Goal: Book appointment/travel/reservation

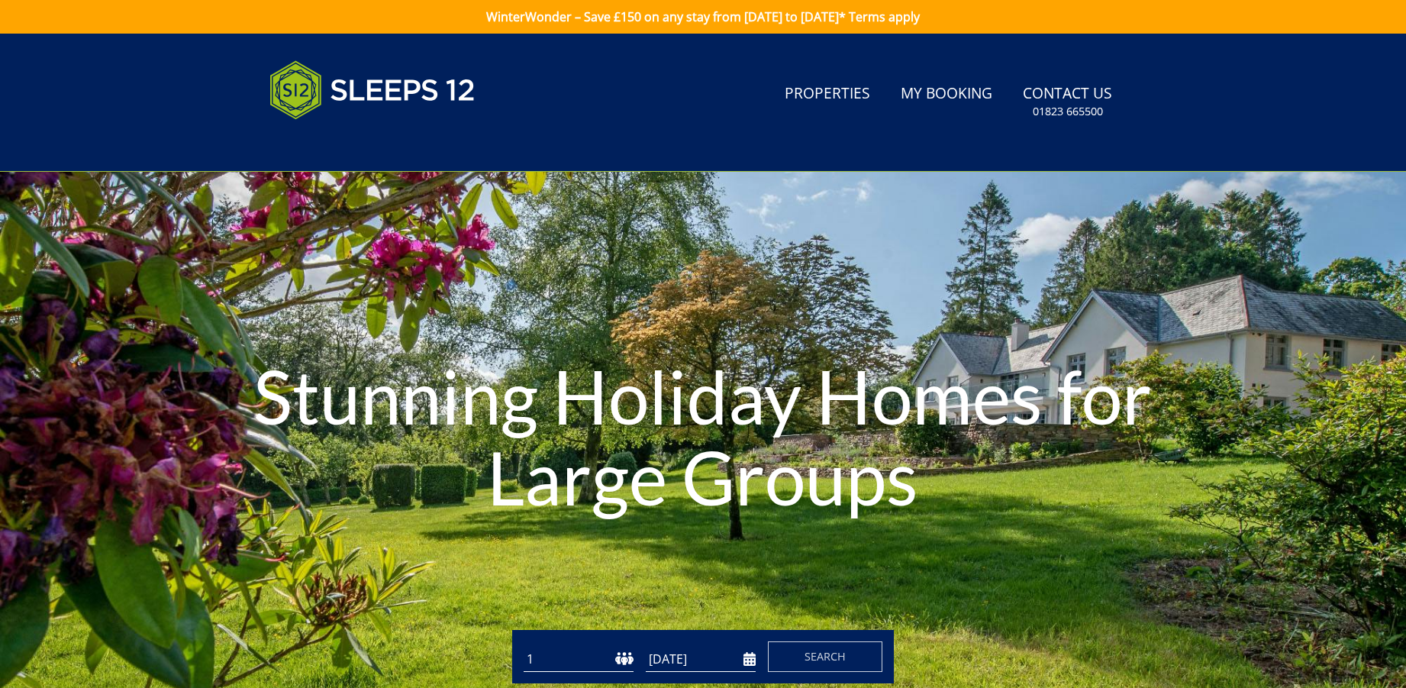
click at [583, 660] on select "1 2 3 4 5 6 7 8 9 10 11 12 13 14 15 16 17 18 19 20 21 22 23 24 25 26 27 28 29 3…" at bounding box center [579, 659] width 110 height 25
select select "12"
click at [524, 647] on select "1 2 3 4 5 6 7 8 9 10 11 12 13 14 15 16 17 18 19 20 21 22 23 24 25 26 27 28 29 3…" at bounding box center [579, 659] width 110 height 25
click at [692, 655] on input "[DATE]" at bounding box center [701, 659] width 110 height 25
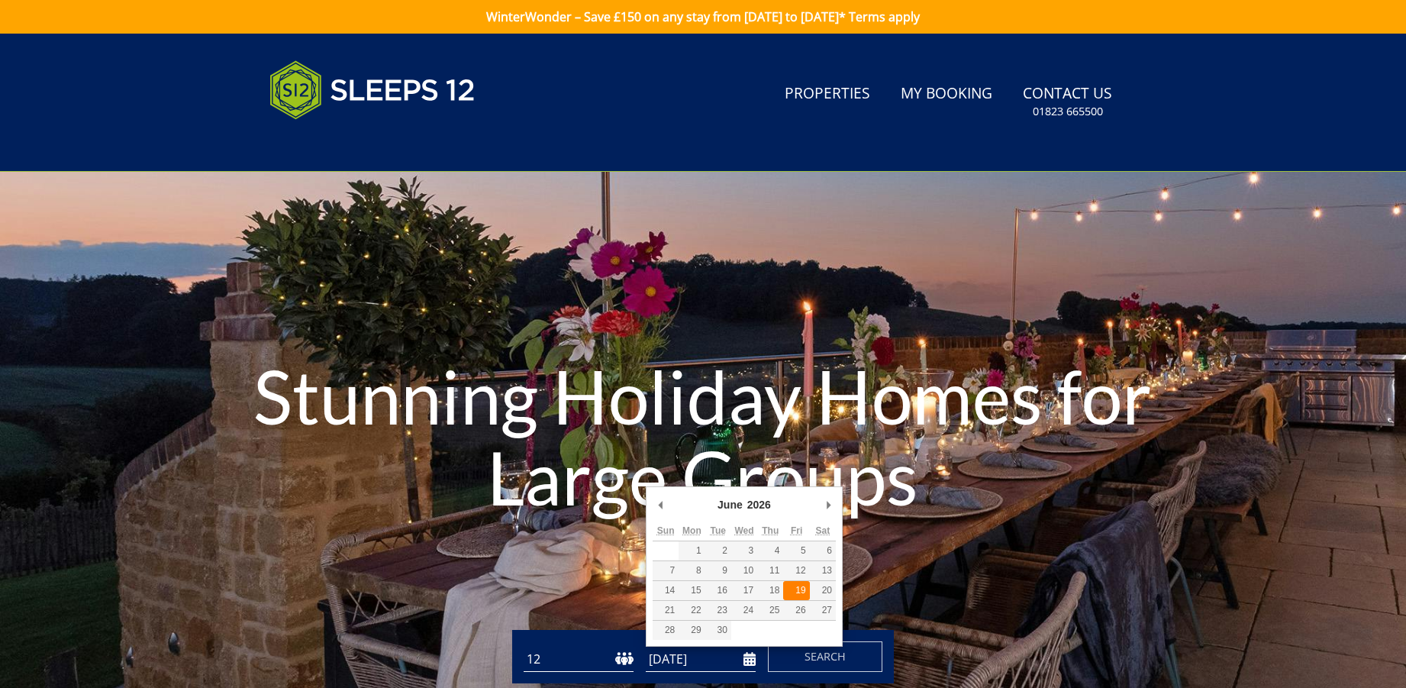
type input "[DATE]"
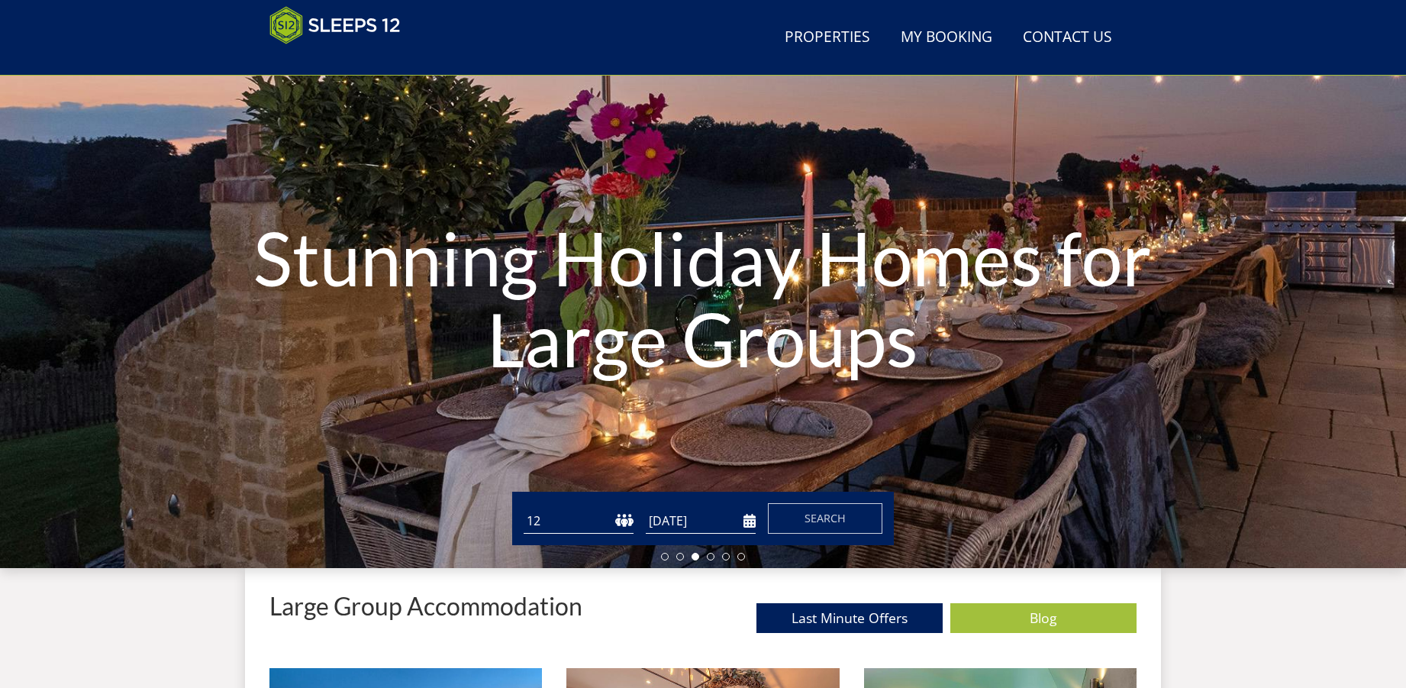
scroll to position [92, 0]
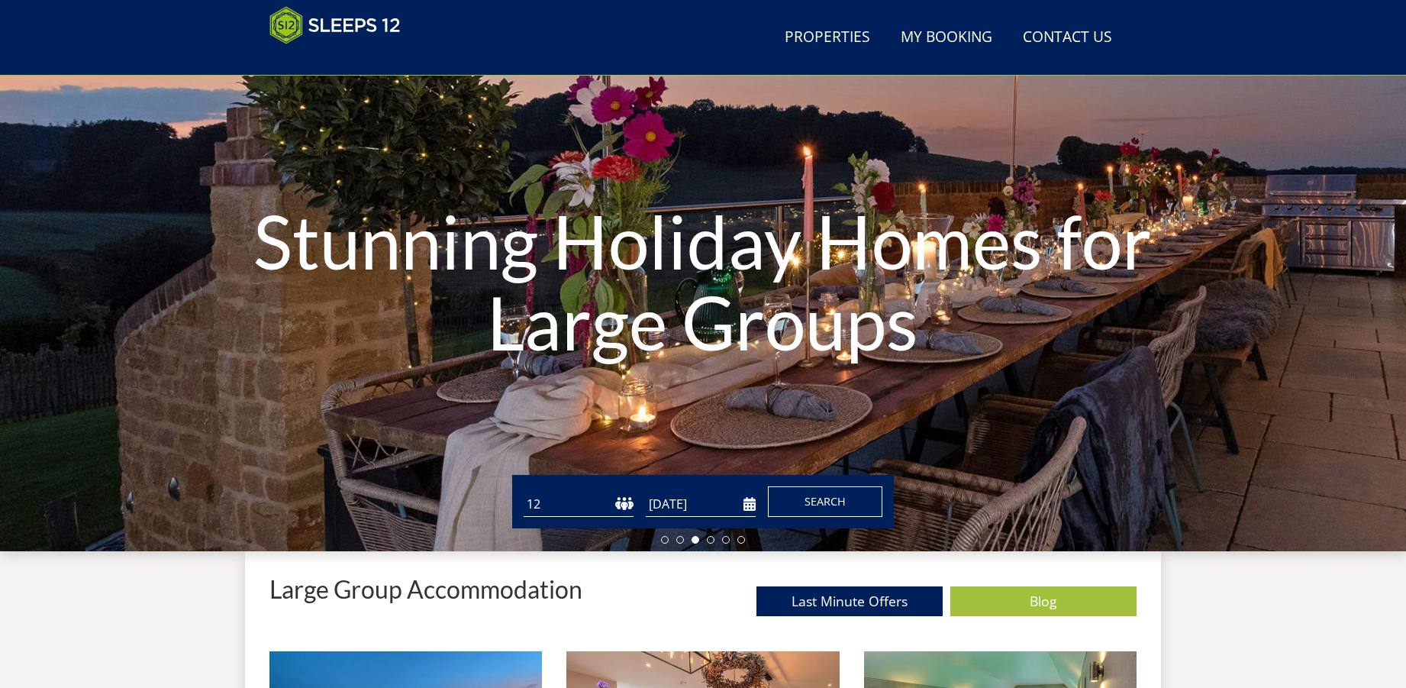
click at [811, 505] on span "Search" at bounding box center [825, 501] width 41 height 15
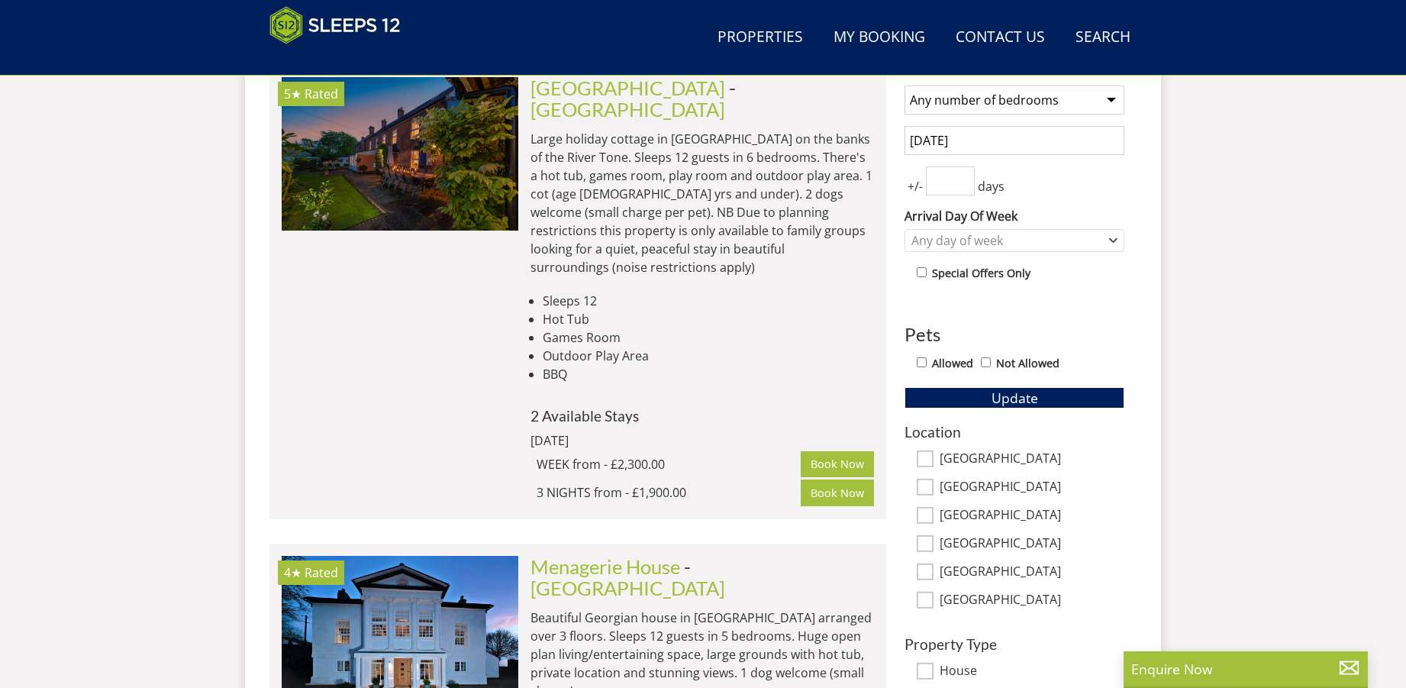
scroll to position [717, 0]
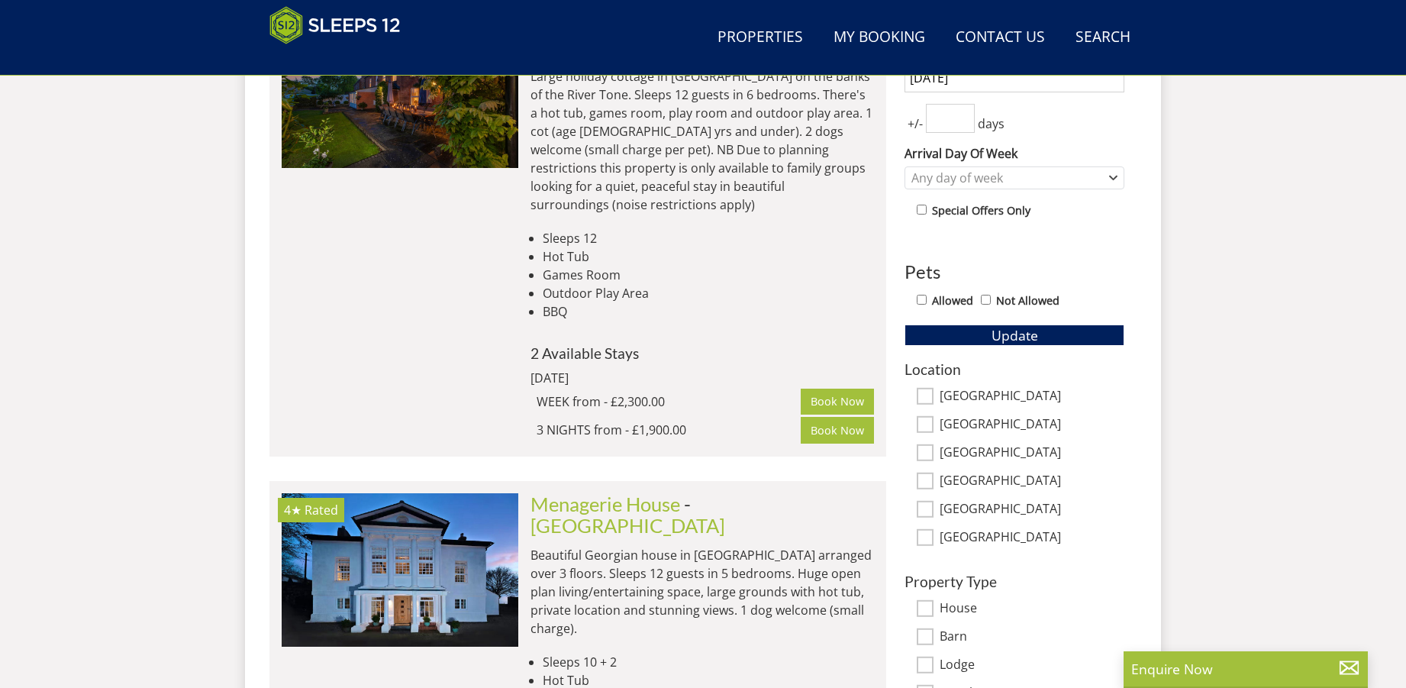
click at [939, 297] on label "Allowed" at bounding box center [952, 300] width 41 height 17
click at [927, 297] on input "Allowed" at bounding box center [922, 300] width 10 height 10
checkbox input "true"
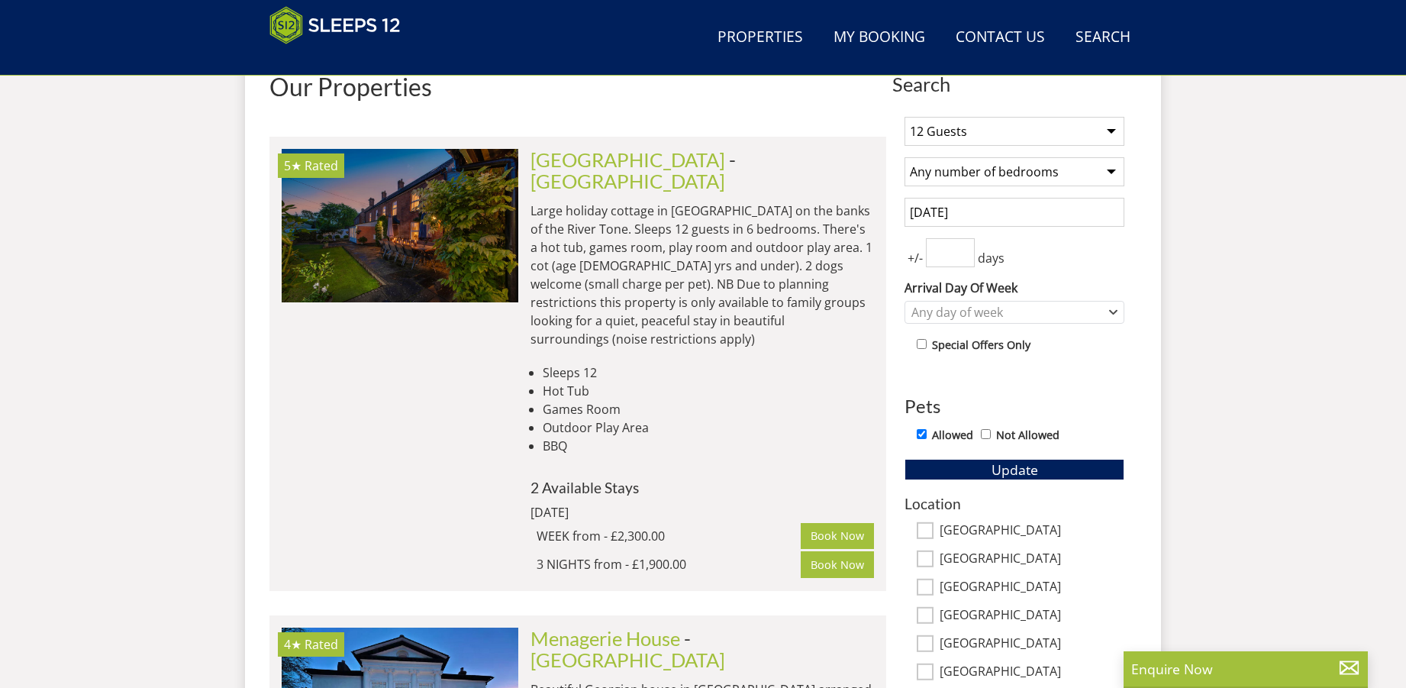
scroll to position [564, 0]
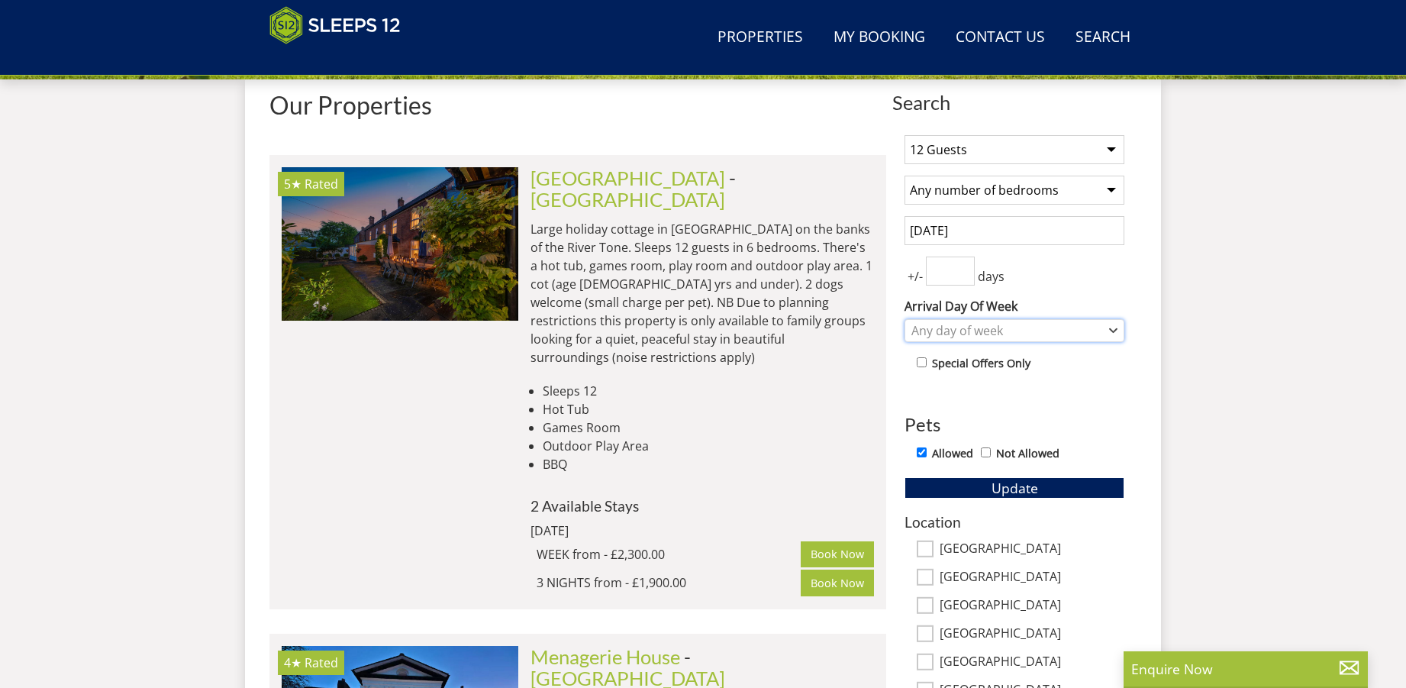
click at [982, 330] on div "Any day of week" at bounding box center [1007, 330] width 198 height 17
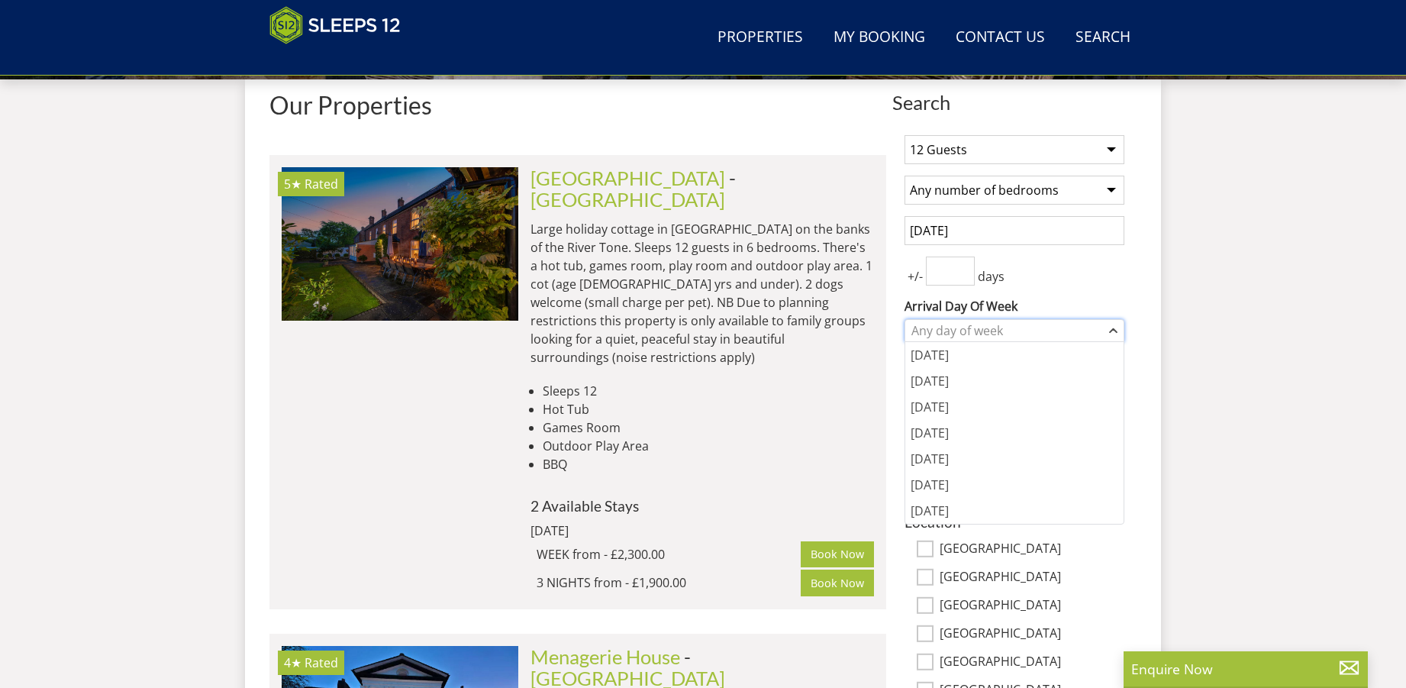
click at [982, 330] on div "Any day of week" at bounding box center [1007, 330] width 198 height 17
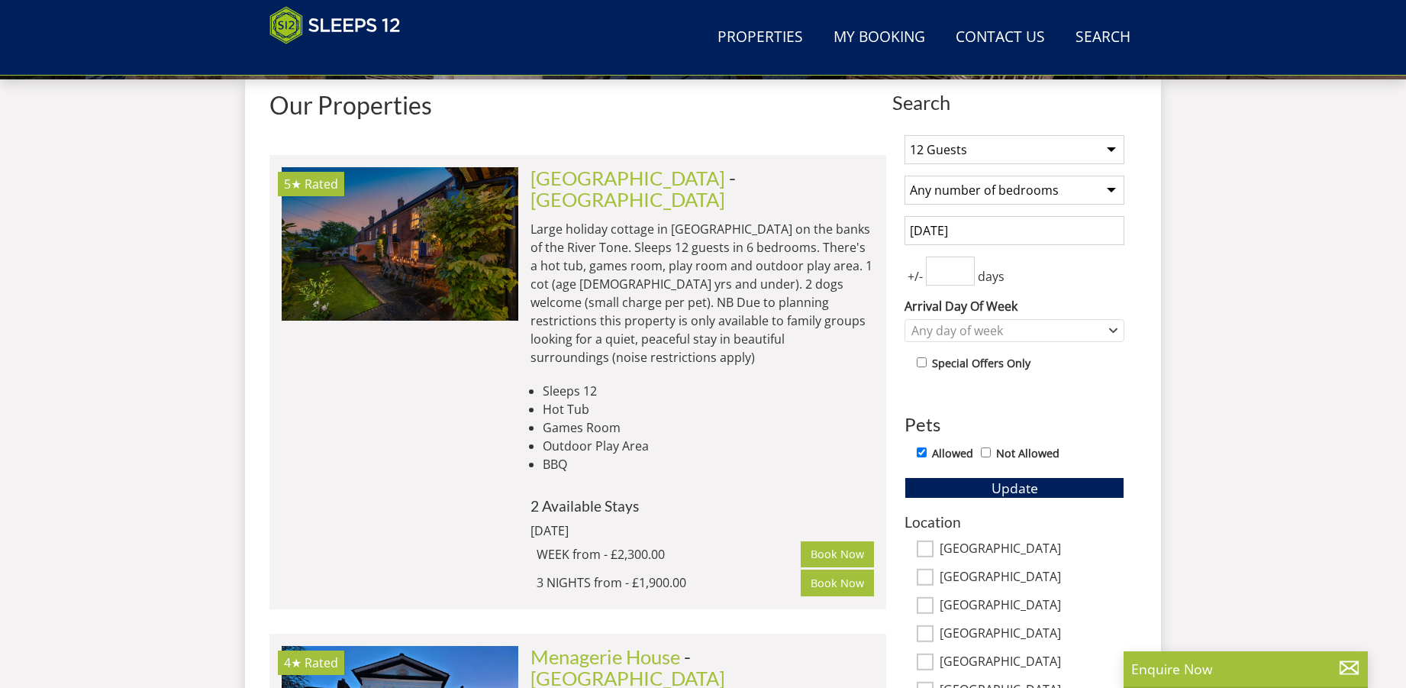
click at [989, 189] on select "Any number of bedrooms 3 Bedrooms 4 Bedrooms 5 Bedrooms 6 Bedrooms 7 Bedrooms 8…" at bounding box center [1015, 190] width 220 height 29
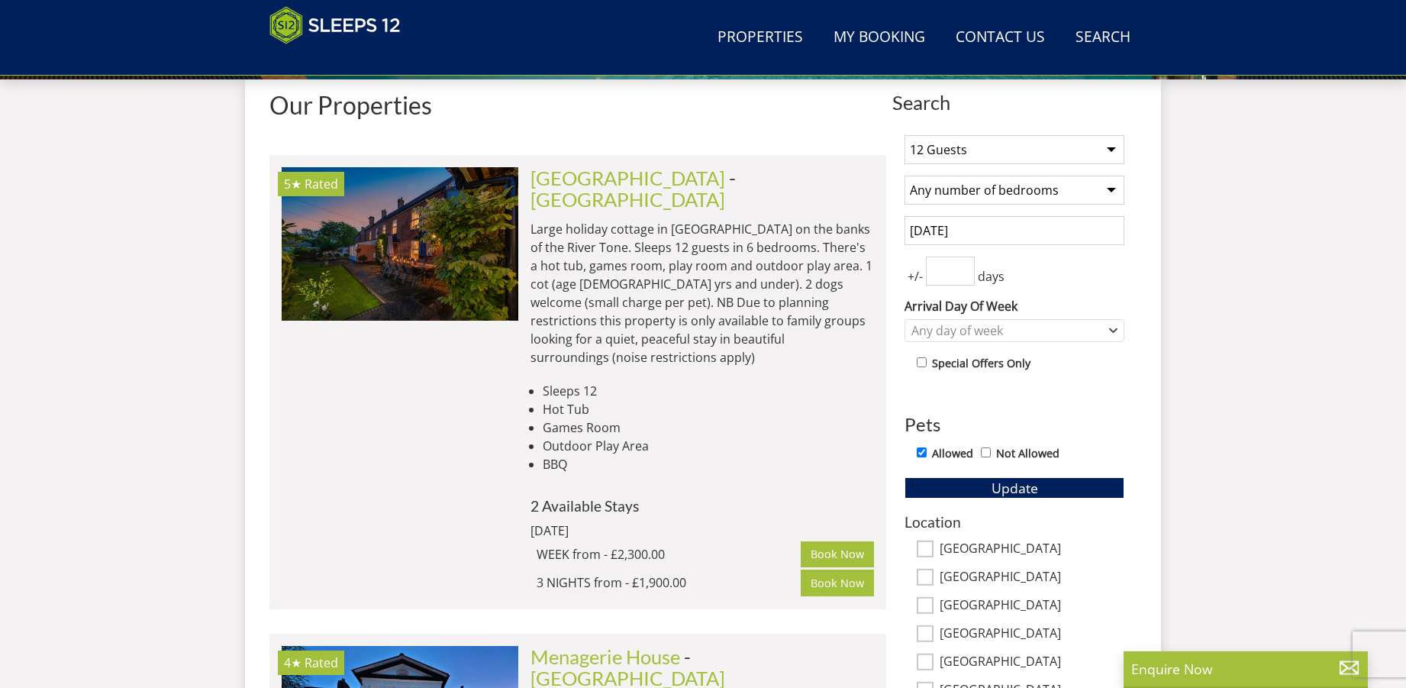
click at [997, 188] on select "Any number of bedrooms 3 Bedrooms 4 Bedrooms 5 Bedrooms 6 Bedrooms 7 Bedrooms 8…" at bounding box center [1015, 190] width 220 height 29
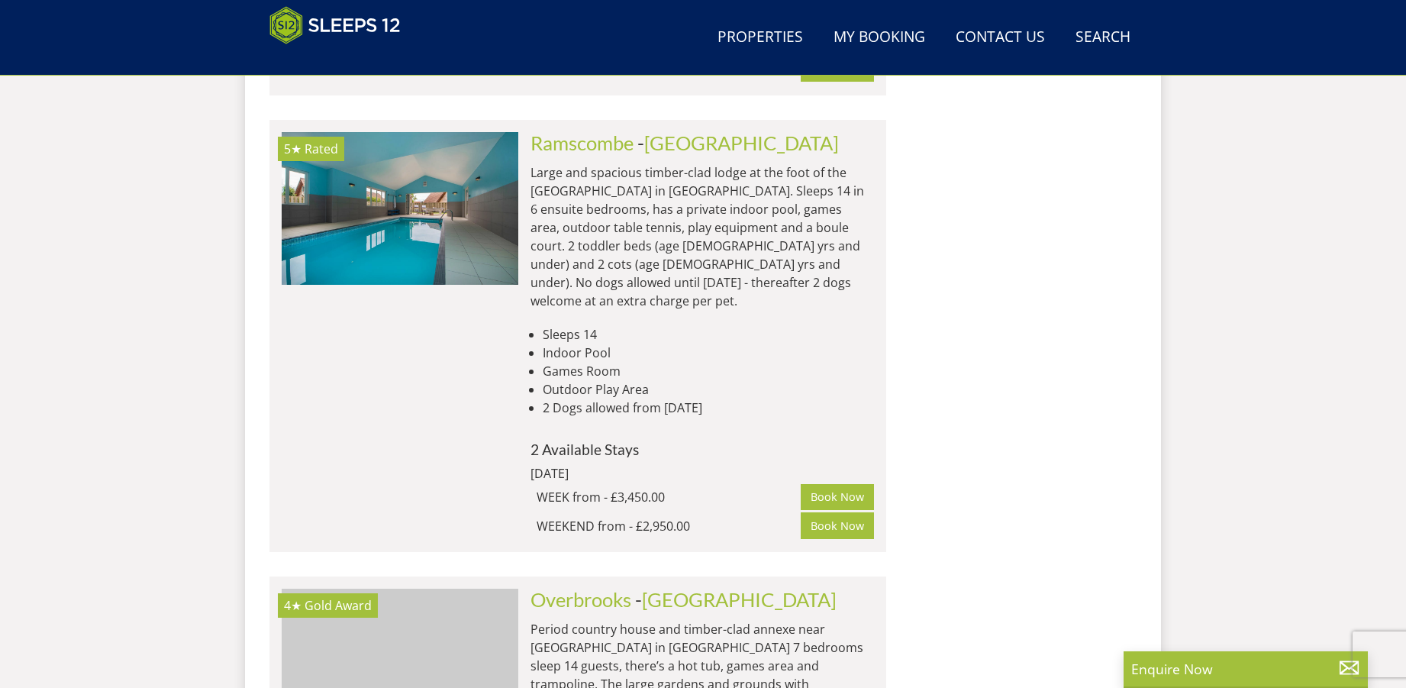
scroll to position [0, 1185]
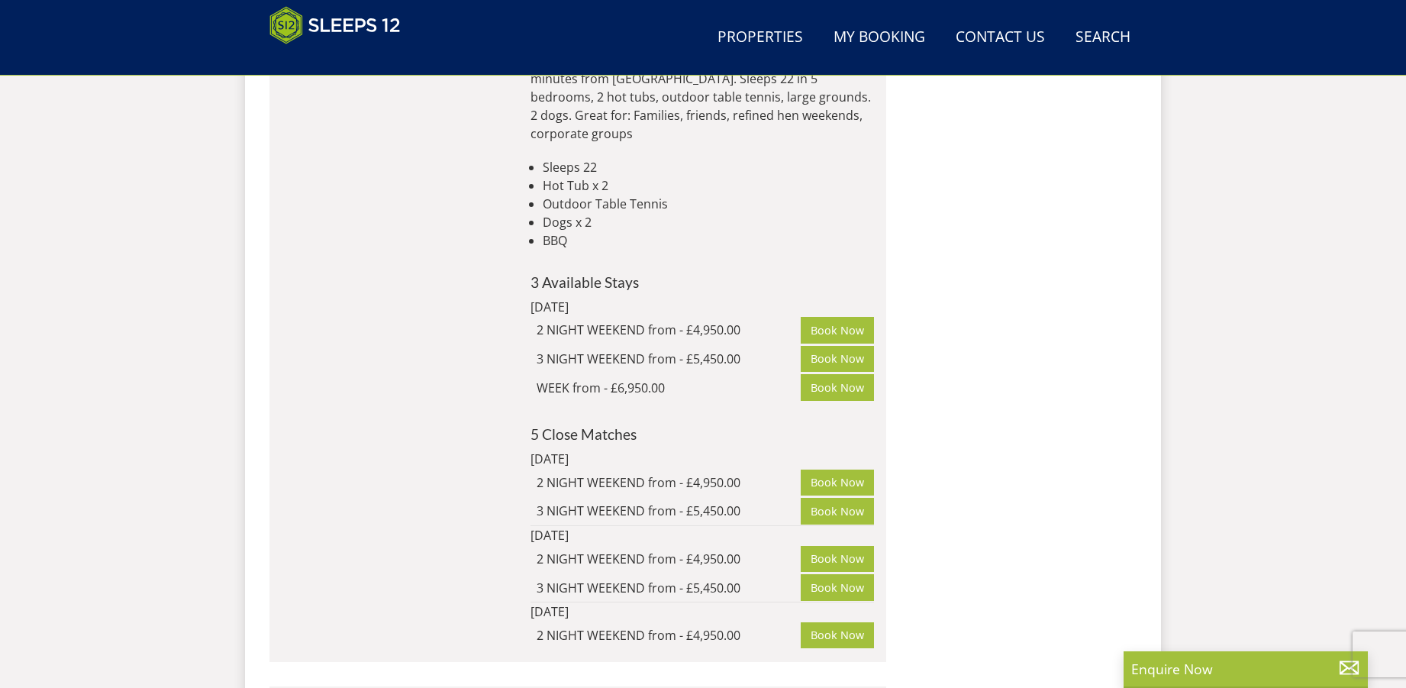
scroll to position [16734, 0]
